Goal: Task Accomplishment & Management: Manage account settings

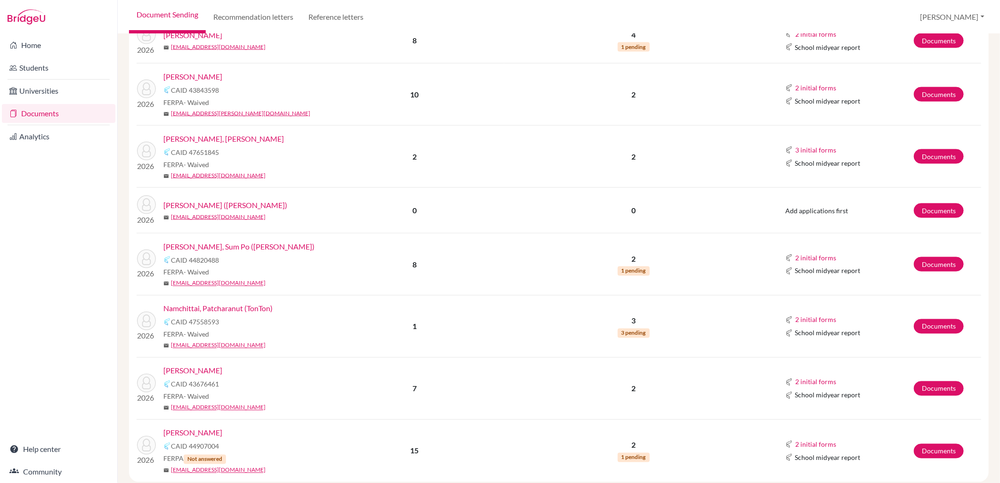
scroll to position [943, 0]
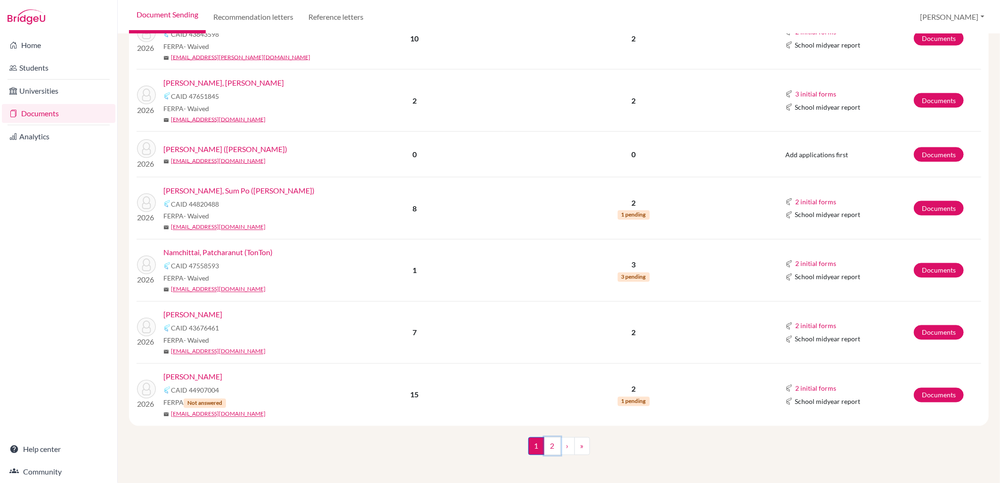
click at [547, 449] on link "2" at bounding box center [552, 446] width 16 height 18
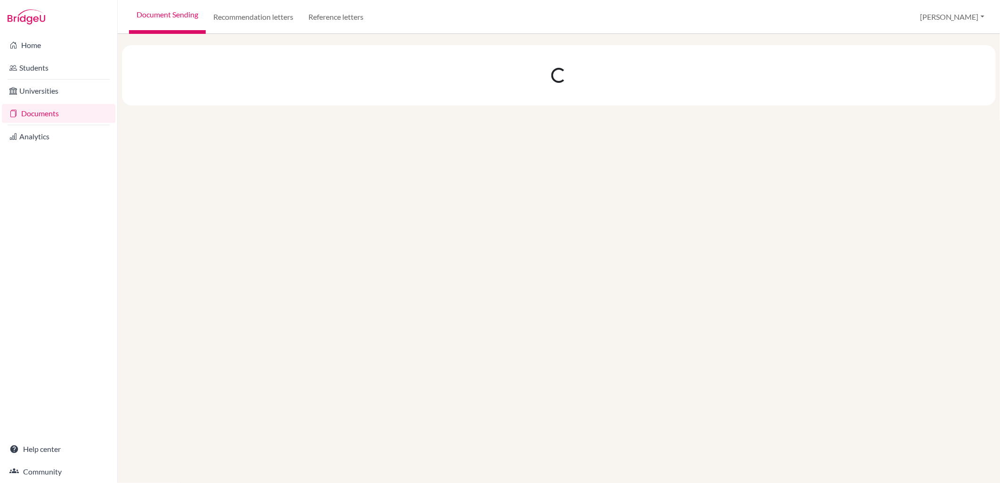
scroll to position [0, 0]
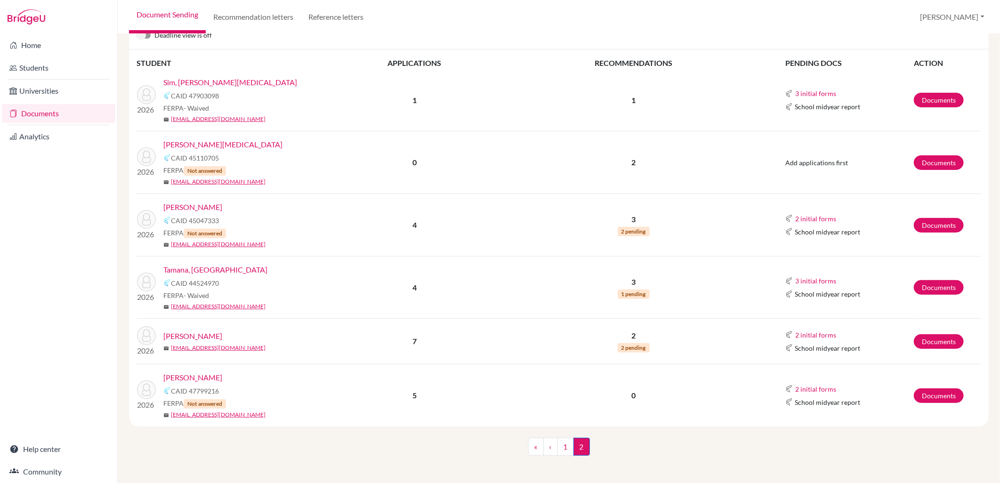
scroll to position [138, 0]
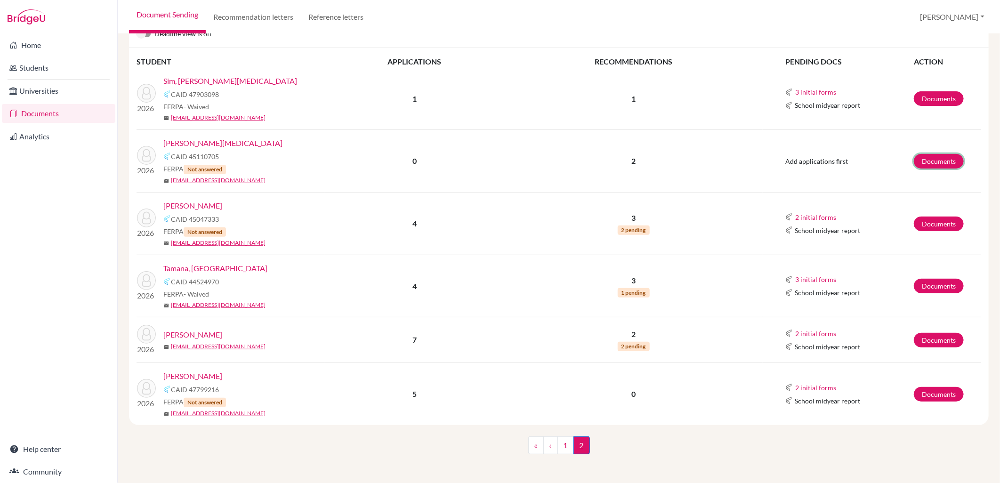
click at [932, 163] on link "Documents" at bounding box center [939, 161] width 50 height 15
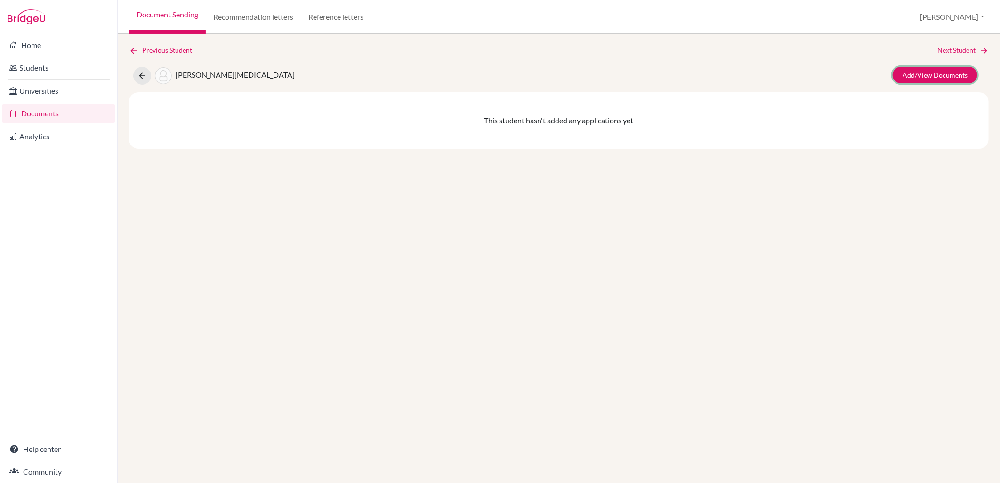
click at [914, 77] on link "Add/View Documents" at bounding box center [935, 75] width 85 height 16
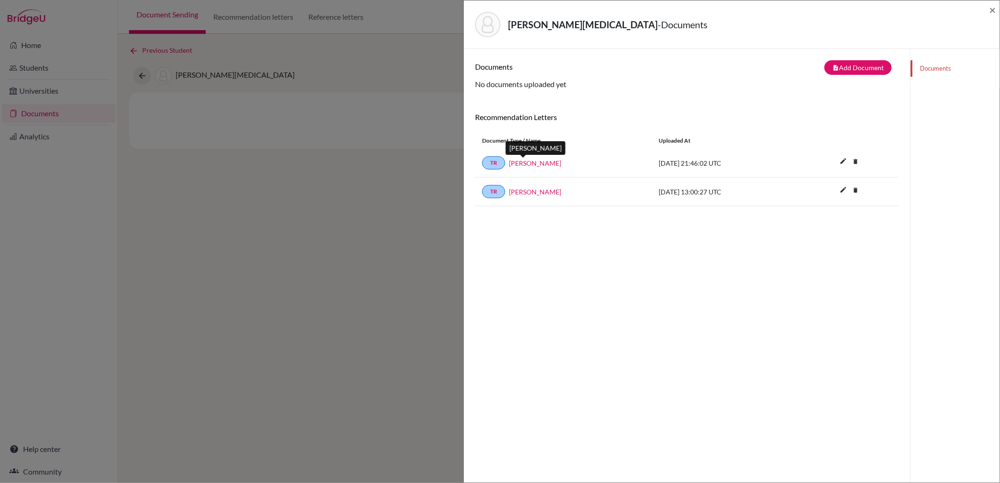
click at [523, 167] on link "[PERSON_NAME]" at bounding box center [535, 163] width 52 height 10
